Goal: Navigation & Orientation: Find specific page/section

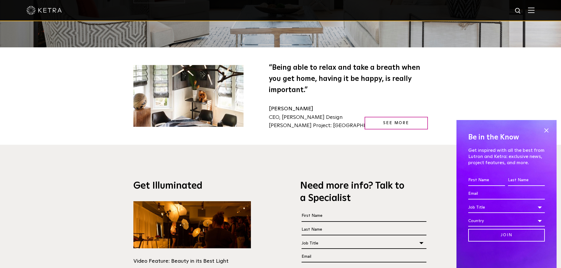
scroll to position [883, 0]
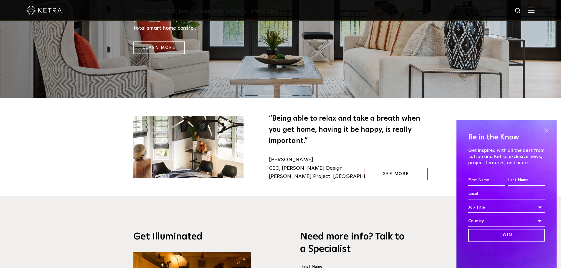
click at [544, 128] on span at bounding box center [546, 130] width 9 height 9
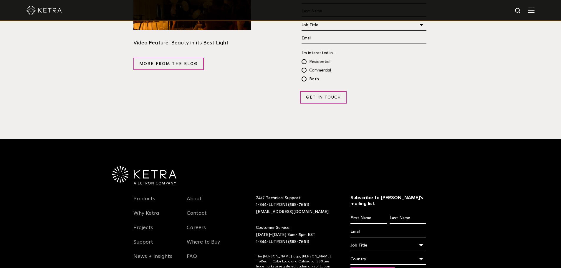
scroll to position [1155, 0]
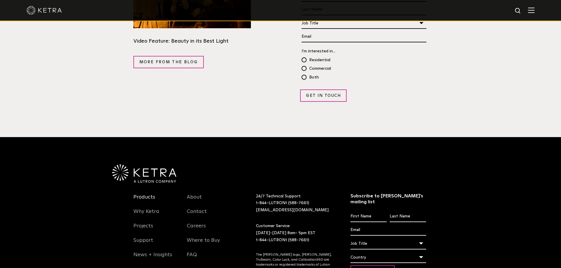
click at [149, 194] on link "Products" at bounding box center [144, 201] width 22 height 14
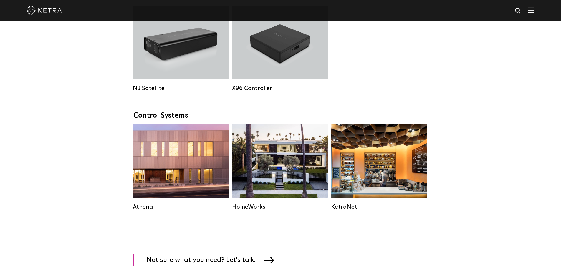
scroll to position [648, 0]
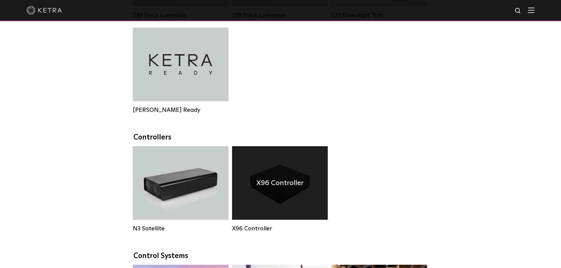
click at [258, 188] on h4 "X96 Controller" at bounding box center [279, 183] width 47 height 11
